Goal: Task Accomplishment & Management: Complete application form

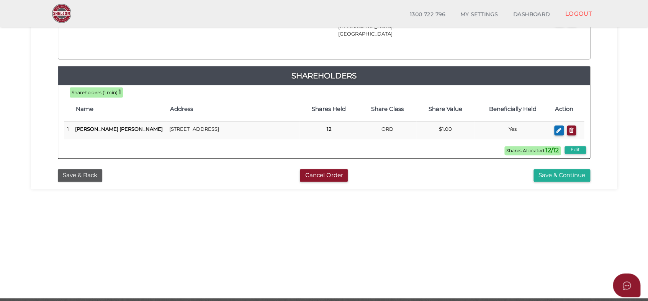
scroll to position [213, 0]
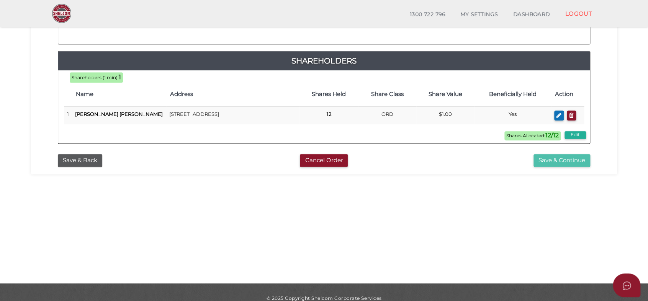
click at [577, 154] on button "Save & Continue" at bounding box center [561, 160] width 57 height 13
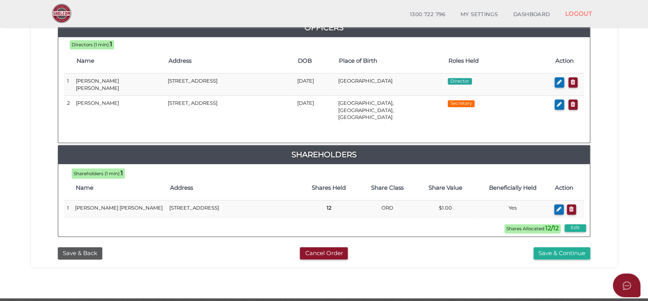
scroll to position [372, 0]
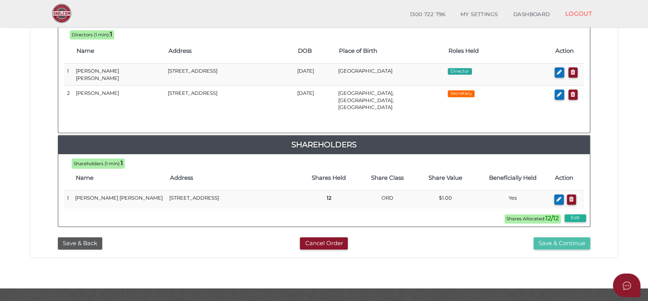
click at [579, 237] on button "Save & Continue" at bounding box center [561, 243] width 57 height 13
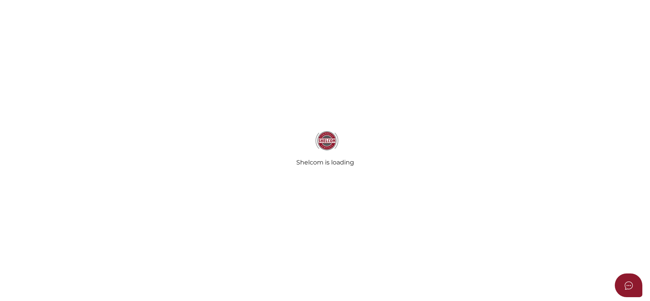
select select "Comb Binding"
radio input "true"
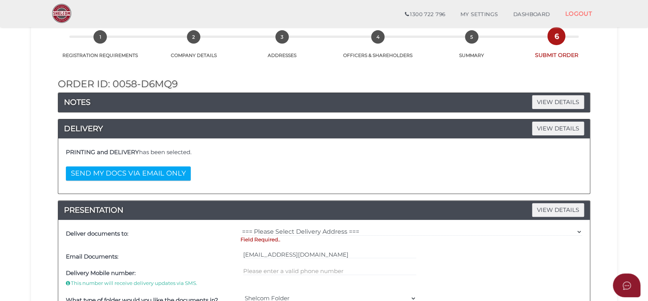
scroll to position [85, 0]
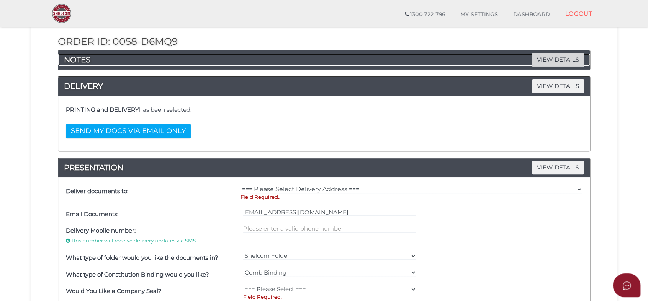
click at [542, 57] on span "VIEW DETAILS" at bounding box center [558, 59] width 52 height 13
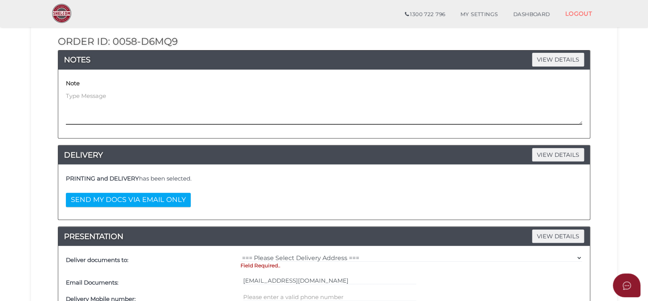
click at [119, 95] on textarea at bounding box center [324, 108] width 516 height 33
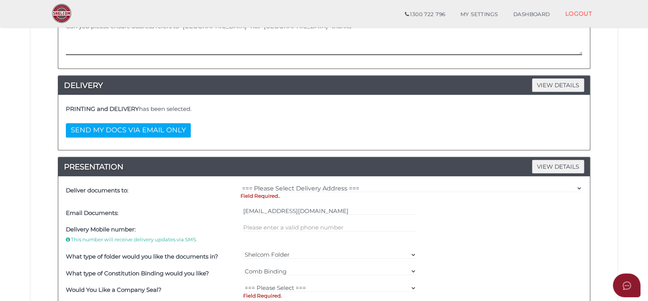
scroll to position [170, 0]
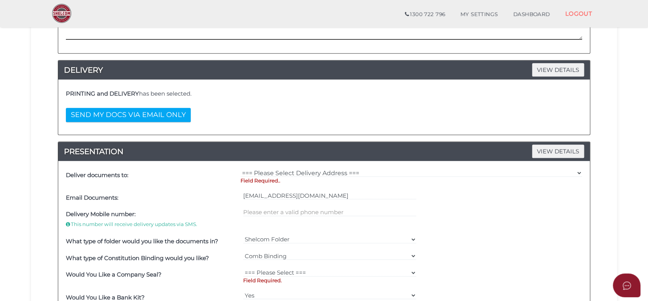
type textarea "Can you please ensure address refers to "St Kilda Road" not "Saint Kilda Road" …"
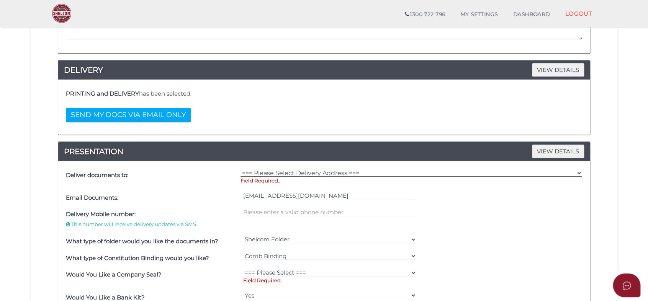
drag, startPoint x: 380, startPoint y: 171, endPoint x: 373, endPoint y: 173, distance: 6.9
click at [380, 171] on select "=== Please Select Delivery Address === (User Address - Kumiko Edwards) Level 8 …" at bounding box center [411, 173] width 342 height 8
select select "0"
click at [240, 169] on select "=== Please Select Delivery Address === (User Address - [PERSON_NAME]) Level [GE…" at bounding box center [411, 173] width 342 height 8
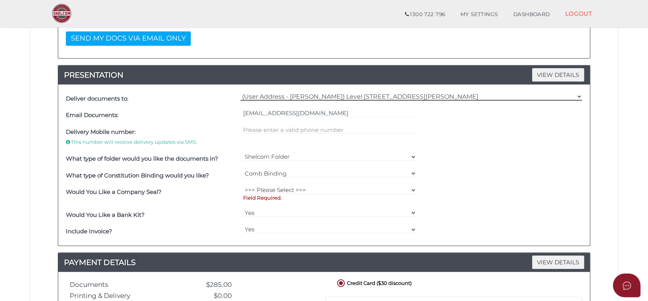
scroll to position [255, 0]
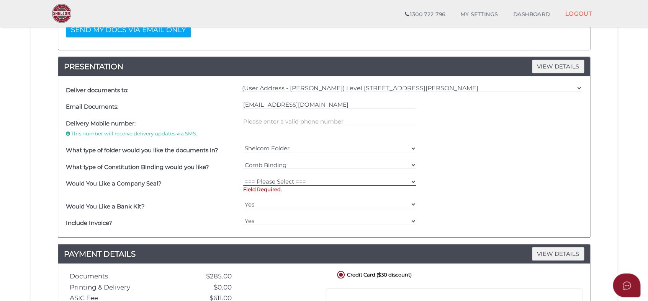
click at [266, 180] on select "=== Please Select === Fold Seal $50 No Seal" at bounding box center [329, 182] width 173 height 8
select select "0"
click at [243, 178] on select "=== Please Select === Fold Seal $50 No Seal" at bounding box center [329, 182] width 173 height 8
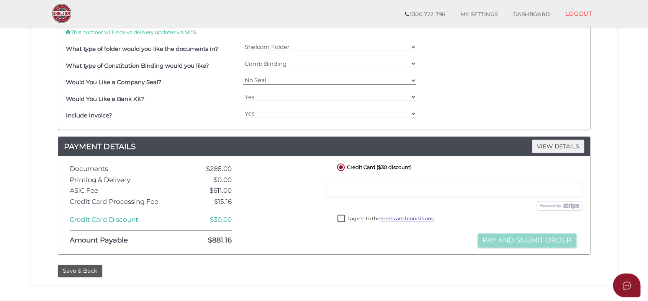
scroll to position [383, 0]
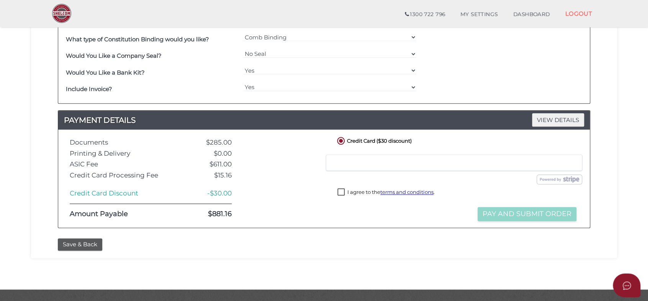
click at [341, 194] on label "I agree to the terms and conditions ." at bounding box center [385, 193] width 97 height 10
checkbox input "true"
click at [499, 215] on button "Pay and Submit Order" at bounding box center [527, 214] width 99 height 14
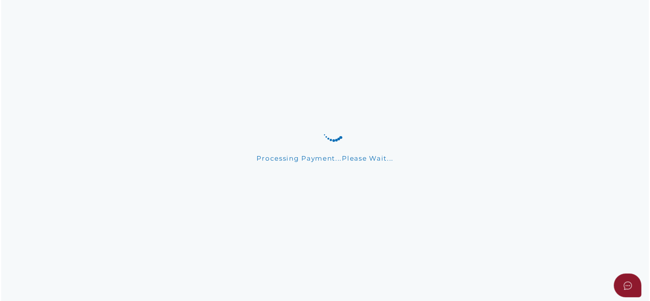
scroll to position [0, 0]
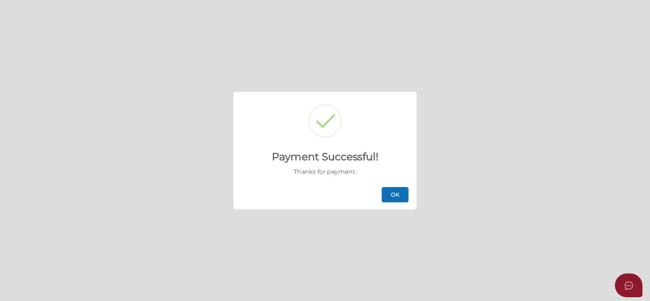
click at [400, 196] on button "OK" at bounding box center [395, 194] width 27 height 15
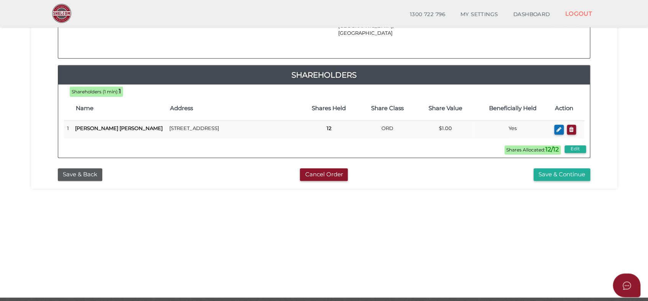
scroll to position [224, 0]
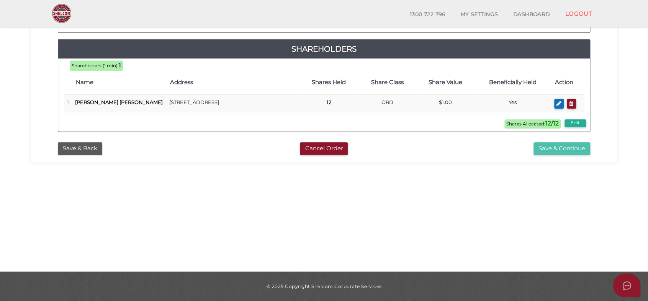
click at [561, 142] on button "Save & Continue" at bounding box center [561, 148] width 57 height 13
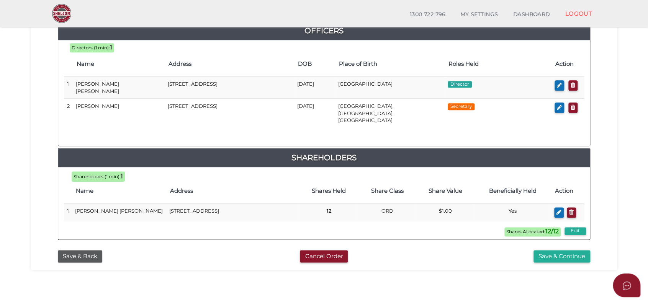
scroll to position [372, 0]
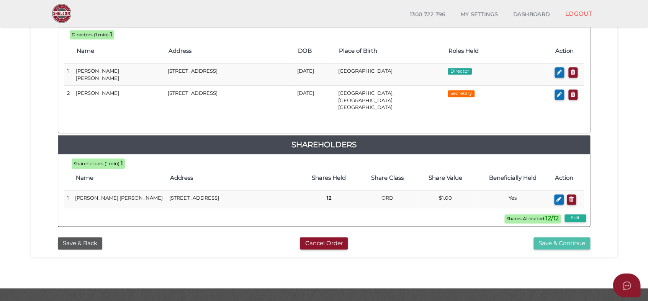
click at [578, 237] on button "Save & Continue" at bounding box center [561, 243] width 57 height 13
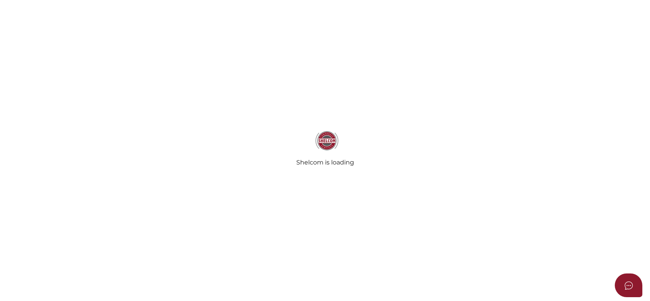
select select "Comb Binding"
radio input "true"
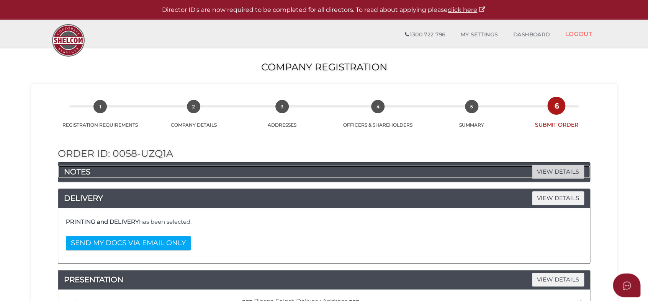
click at [553, 169] on span "VIEW DETAILS" at bounding box center [558, 171] width 52 height 13
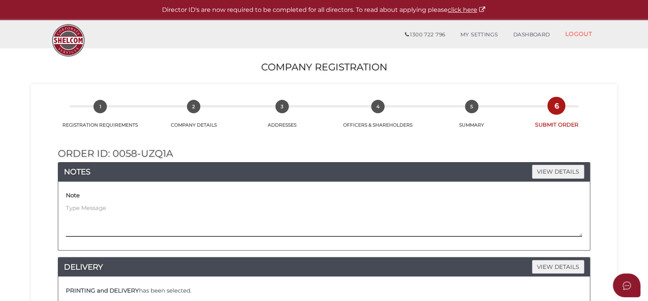
click at [97, 207] on textarea at bounding box center [324, 220] width 516 height 33
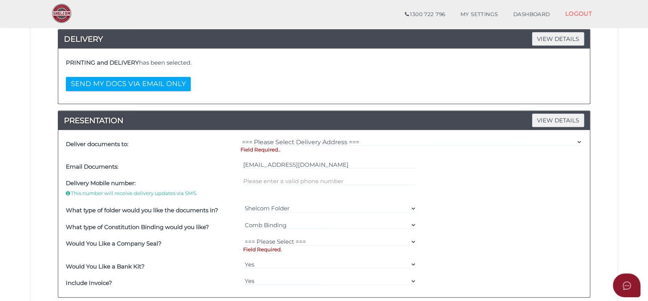
scroll to position [213, 0]
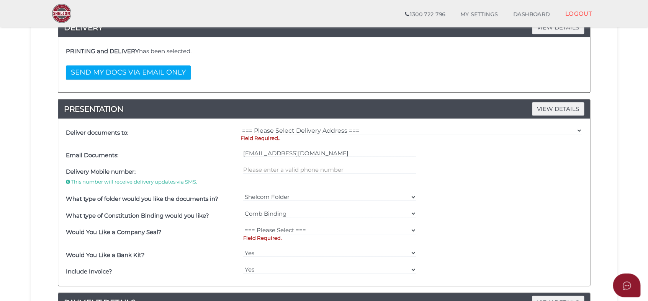
type textarea "Please ensure address says "[GEOGRAPHIC_DATA]" not "[GEOGRAPHIC_DATA]" thanks"
click at [273, 128] on select "=== Please Select Delivery Address === (User Address - [PERSON_NAME]) Level [GE…" at bounding box center [411, 130] width 342 height 8
select select "0"
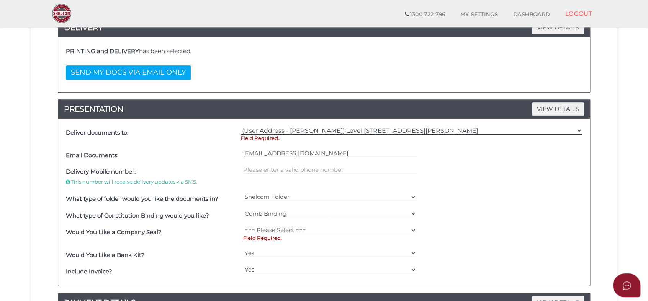
click at [240, 126] on select "=== Please Select Delivery Address === (User Address - [PERSON_NAME]) Level [GE…" at bounding box center [411, 130] width 342 height 8
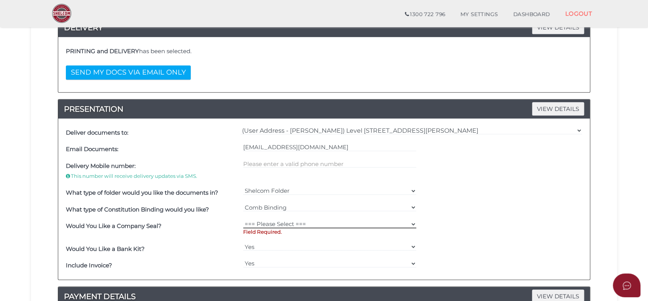
click at [265, 225] on select "=== Please Select === Fold Seal $50 No Seal" at bounding box center [329, 224] width 173 height 8
select select "0"
click at [243, 220] on select "=== Please Select === Fold Seal $50 No Seal" at bounding box center [329, 224] width 173 height 8
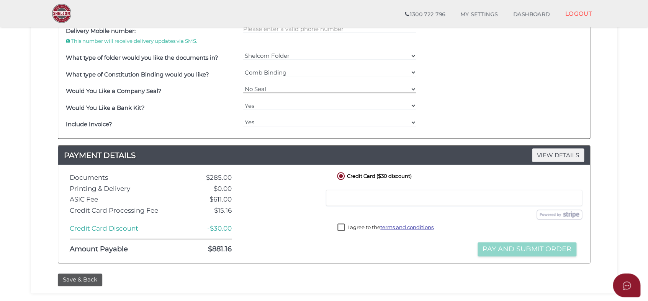
scroll to position [383, 0]
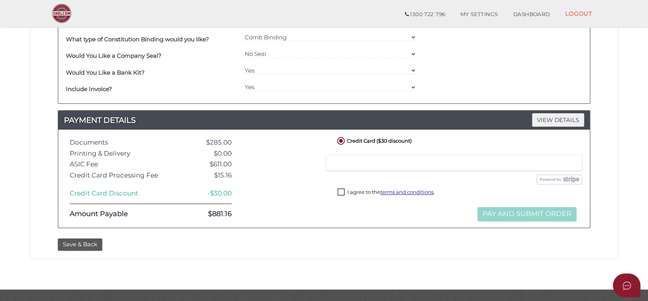
click at [340, 193] on label "I agree to the terms and conditions ." at bounding box center [385, 193] width 97 height 10
checkbox input "true"
click at [492, 215] on button "Pay and Submit Order" at bounding box center [527, 214] width 99 height 14
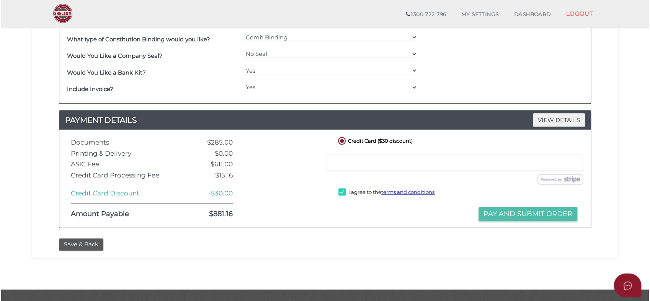
scroll to position [0, 0]
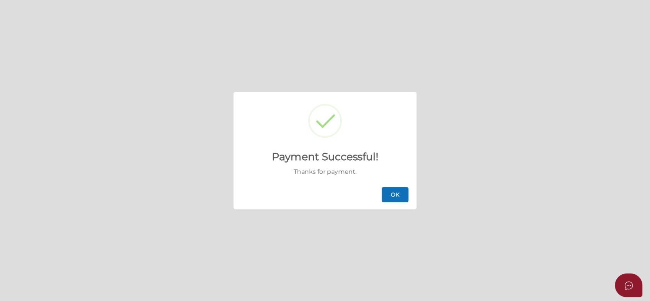
click at [392, 198] on button "OK" at bounding box center [395, 194] width 27 height 15
